Goal: Information Seeking & Learning: Find contact information

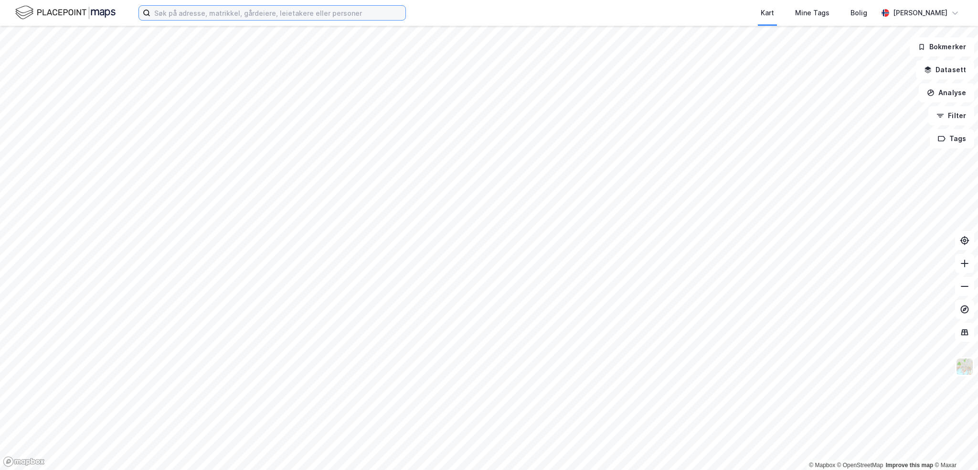
click at [231, 15] on input at bounding box center [277, 13] width 255 height 14
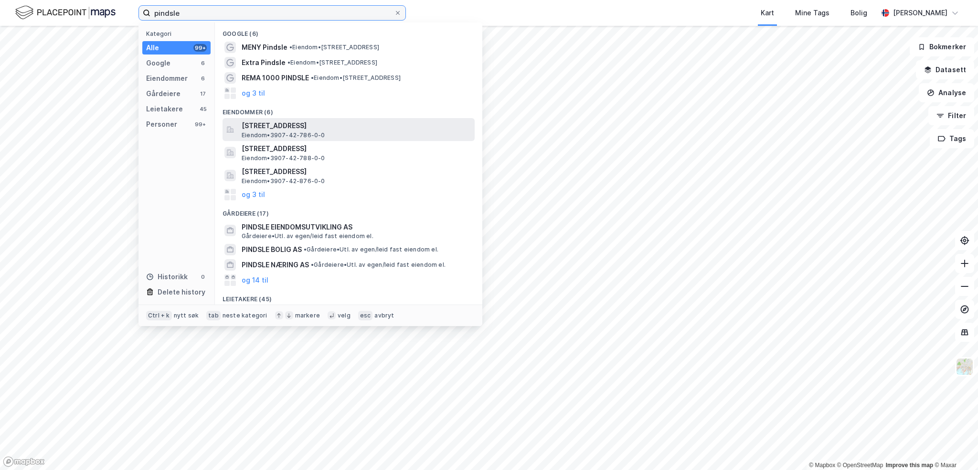
type input "pindsle"
click at [293, 123] on span "[STREET_ADDRESS]" at bounding box center [356, 125] width 229 height 11
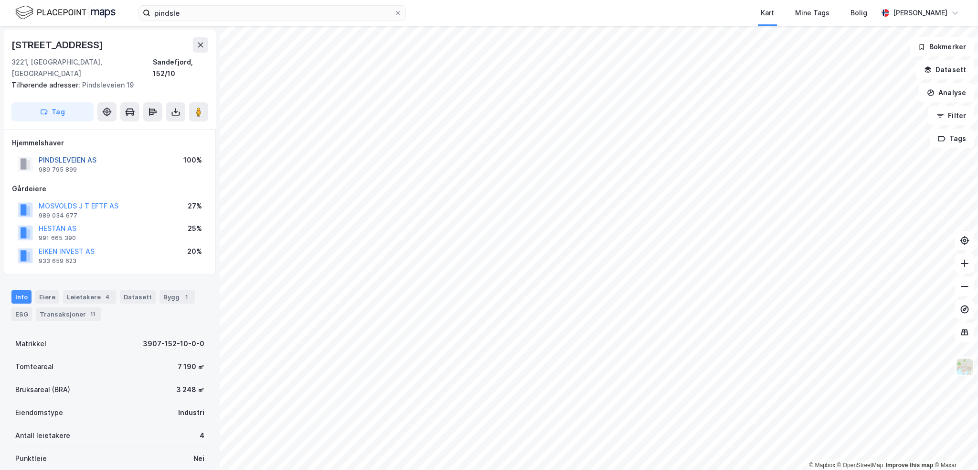
click at [0, 0] on button "PINDSLEVEIEN AS" at bounding box center [0, 0] width 0 height 0
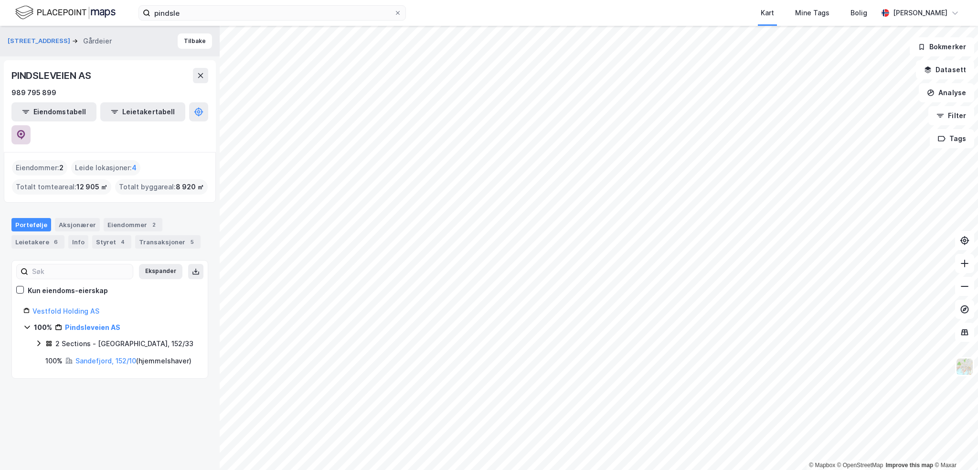
click at [26, 130] on icon at bounding box center [21, 135] width 10 height 10
